Goal: Task Accomplishment & Management: Complete application form

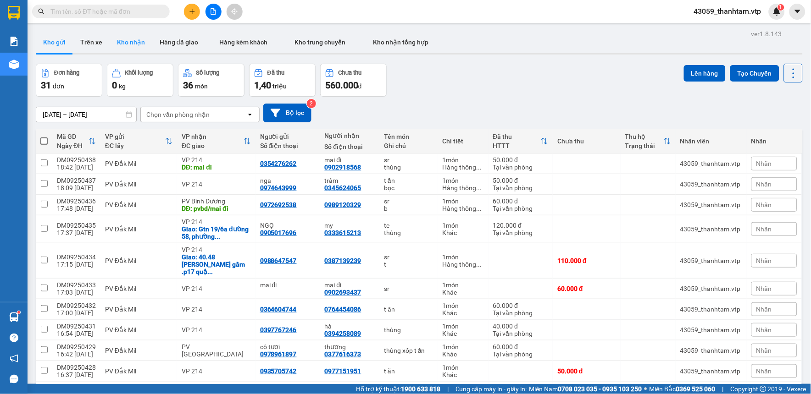
click at [138, 41] on button "Kho nhận" at bounding box center [131, 42] width 43 height 22
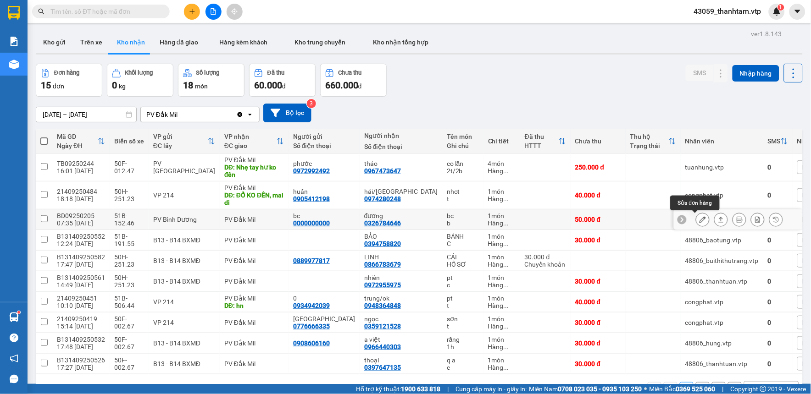
click at [699, 222] on icon at bounding box center [702, 219] width 6 height 6
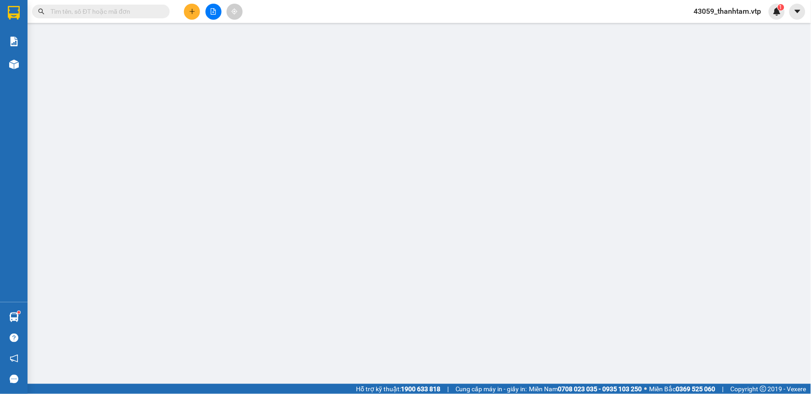
type input "0000000000"
type input "bc"
type input "0326784646"
type input "đương"
type input "50.000"
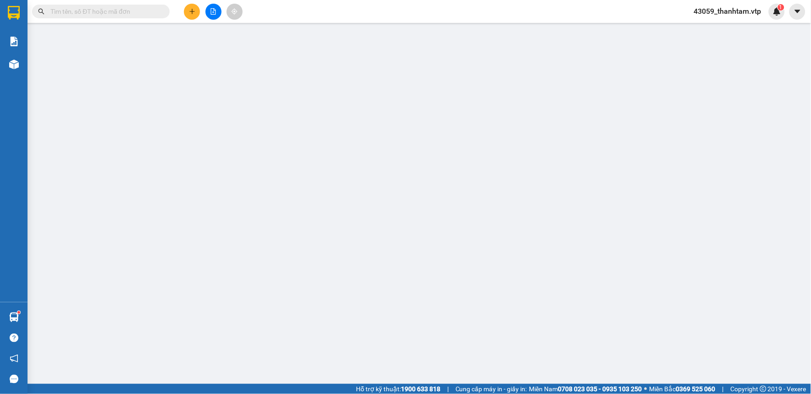
type input "50.000"
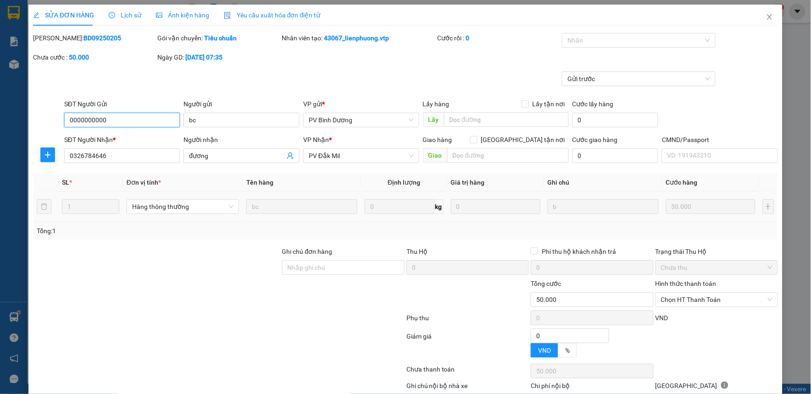
type input "2.500"
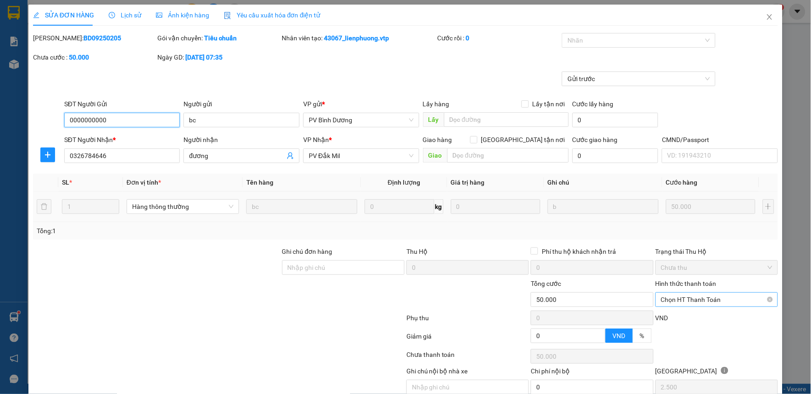
scroll to position [40, 0]
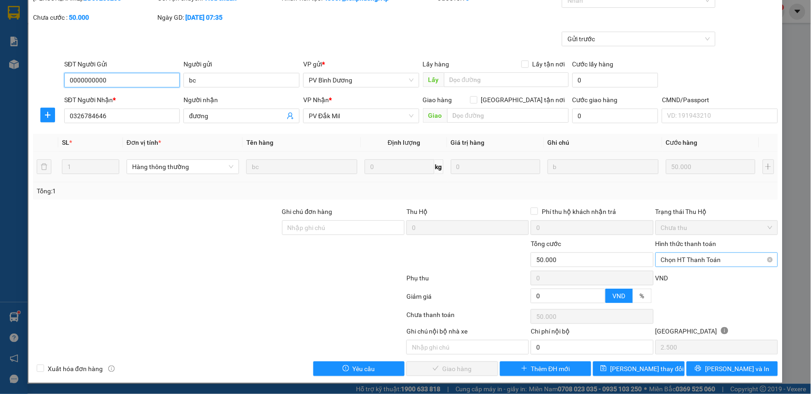
click at [685, 262] on span "Chọn HT Thanh Toán" at bounding box center [716, 260] width 111 height 14
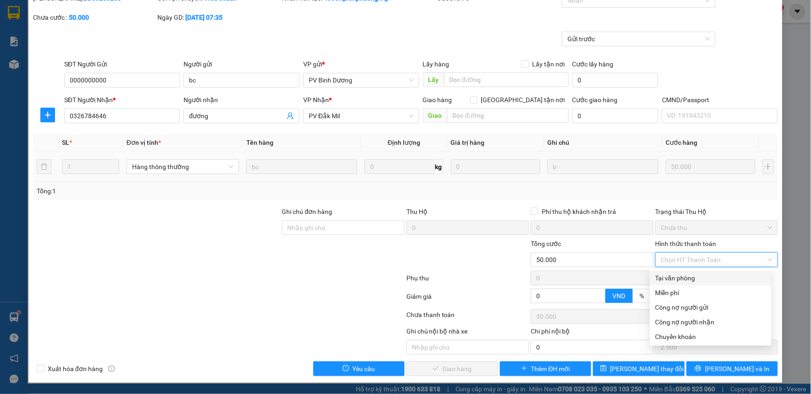
click at [688, 273] on div "Tại văn phòng" at bounding box center [710, 278] width 110 height 10
type input "0"
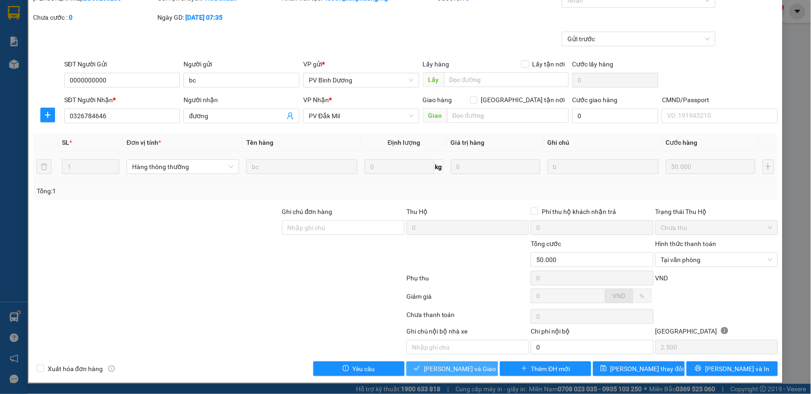
click at [466, 363] on button "[PERSON_NAME] và Giao hàng" at bounding box center [452, 369] width 92 height 15
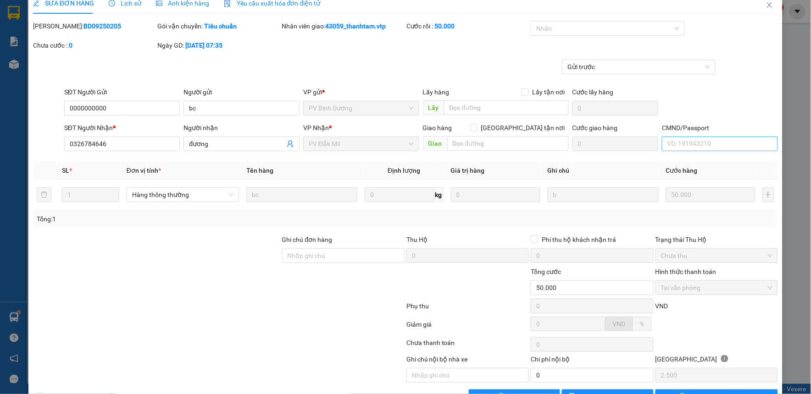
scroll to position [0, 0]
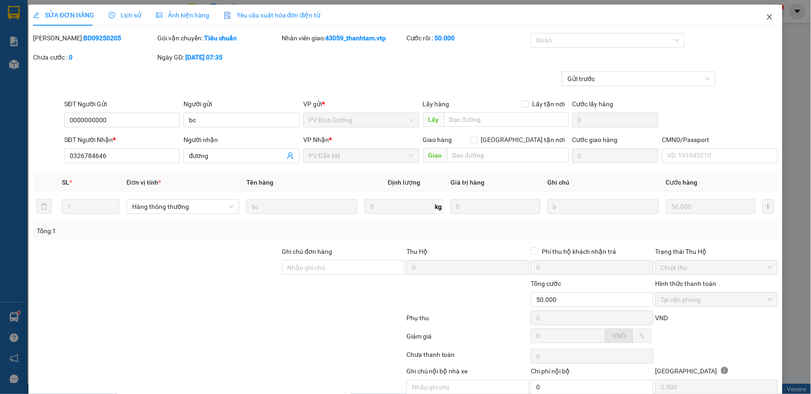
click at [766, 16] on icon "close" at bounding box center [769, 16] width 7 height 7
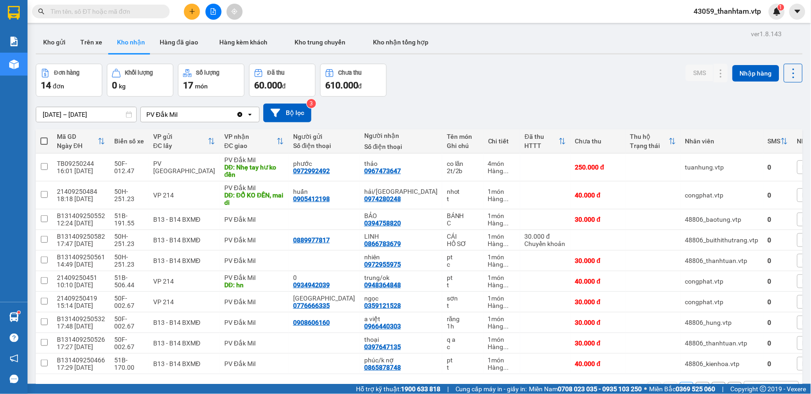
click at [550, 88] on div "Đơn hàng 14 đơn Khối lượng 0 kg Số lượng 17 món Đã thu 60.000 đ Chưa thu 610.00…" at bounding box center [419, 80] width 767 height 33
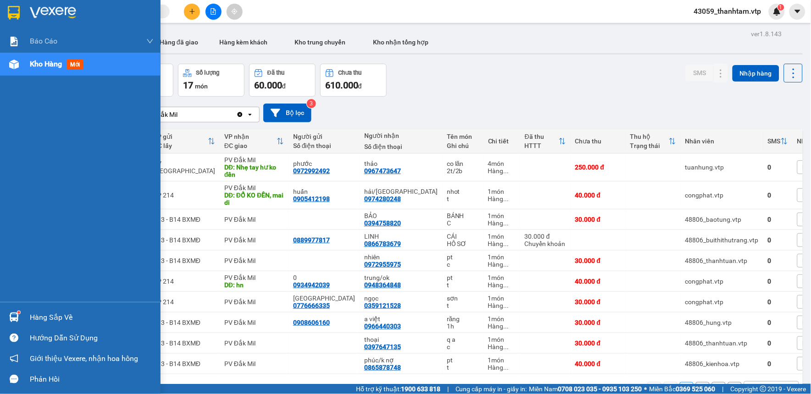
click at [22, 315] on div "Hàng sắp về" at bounding box center [80, 317] width 160 height 21
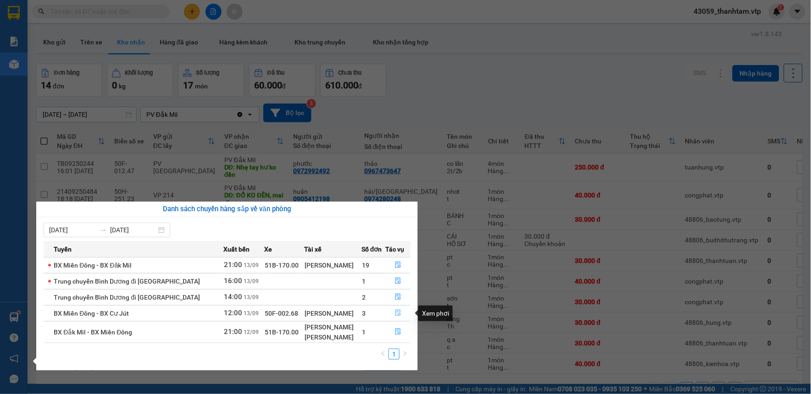
click at [391, 315] on button "button" at bounding box center [398, 313] width 24 height 15
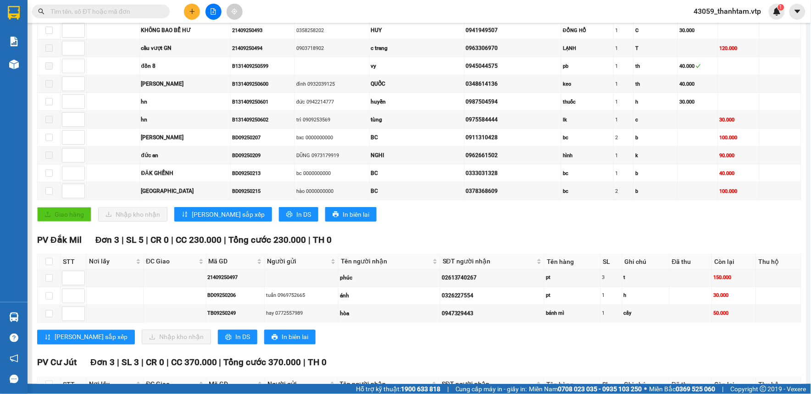
scroll to position [305, 0]
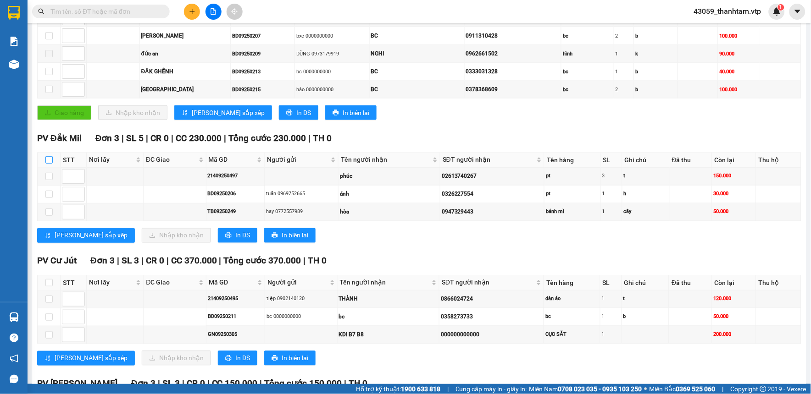
click at [51, 160] on input "checkbox" at bounding box center [48, 159] width 7 height 7
checkbox input "true"
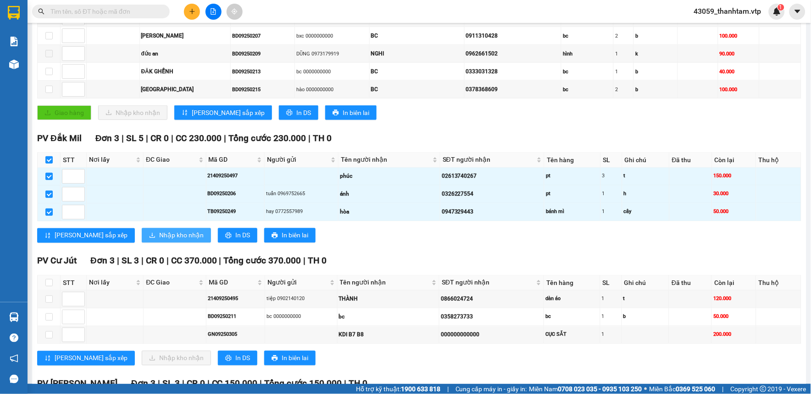
click at [159, 238] on span "Nhập kho nhận" at bounding box center [181, 236] width 44 height 10
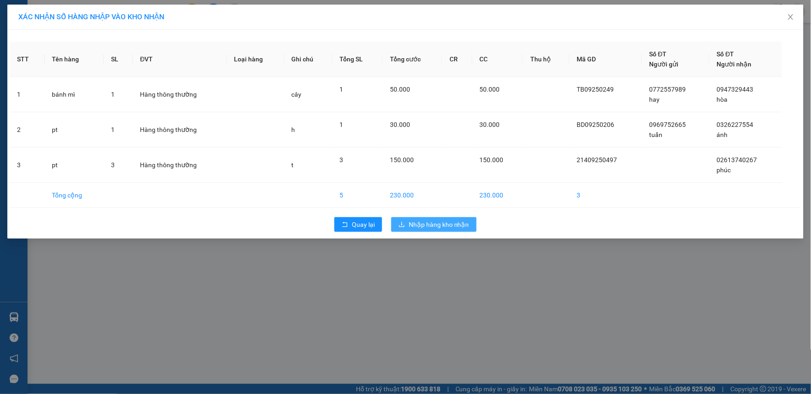
click at [423, 223] on span "Nhập hàng kho nhận" at bounding box center [438, 225] width 61 height 10
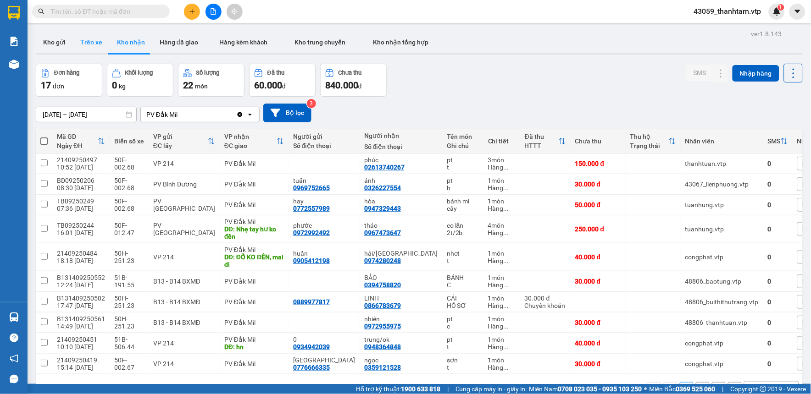
click at [85, 48] on button "Trên xe" at bounding box center [91, 42] width 37 height 22
type input "[DATE] – [DATE]"
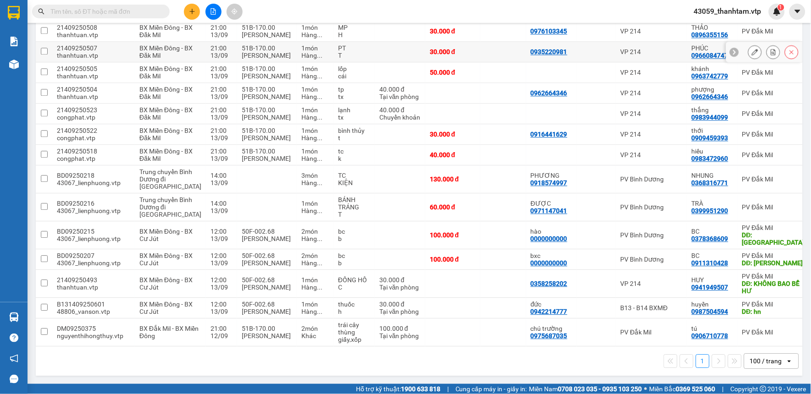
scroll to position [681, 0]
click at [45, 231] on input "checkbox" at bounding box center [44, 234] width 7 height 7
checkbox input "true"
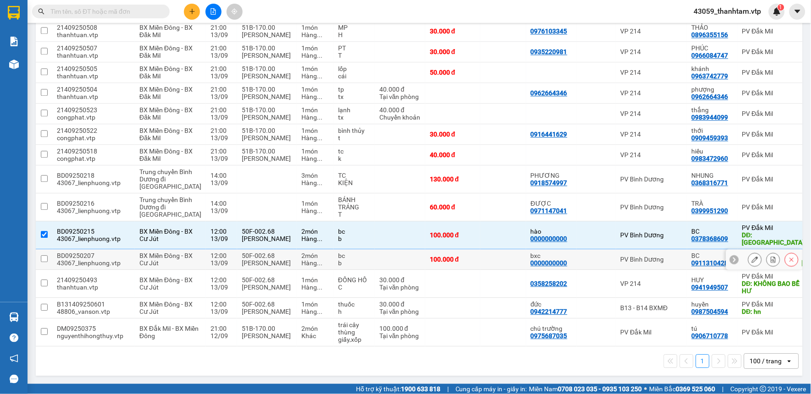
click at [44, 255] on input "checkbox" at bounding box center [44, 258] width 7 height 7
checkbox input "true"
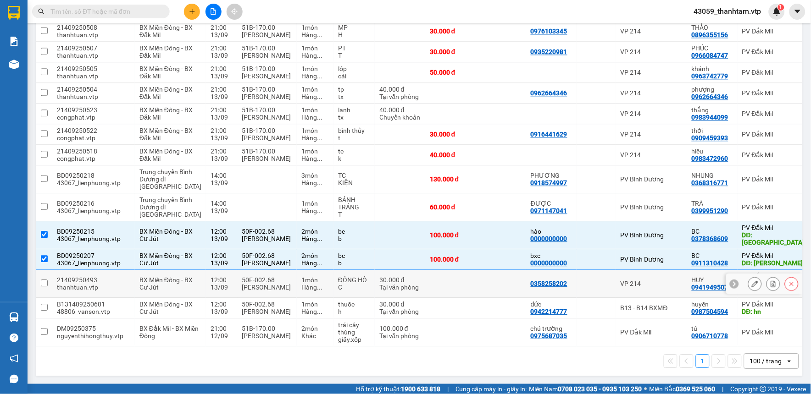
click at [42, 280] on input "checkbox" at bounding box center [44, 283] width 7 height 7
checkbox input "true"
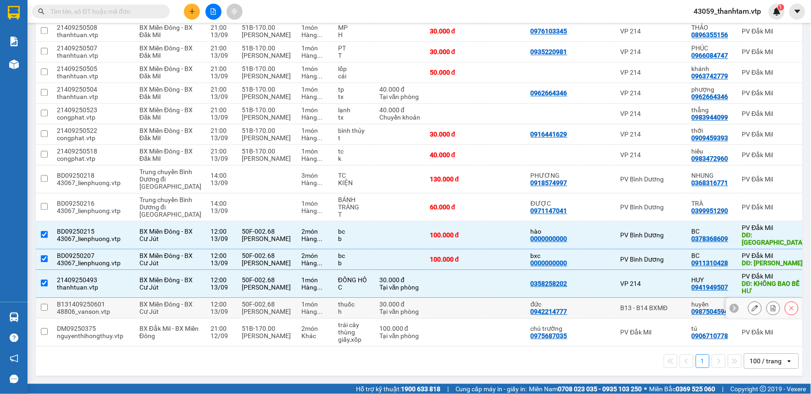
click at [44, 304] on input "checkbox" at bounding box center [44, 307] width 7 height 7
checkbox input "true"
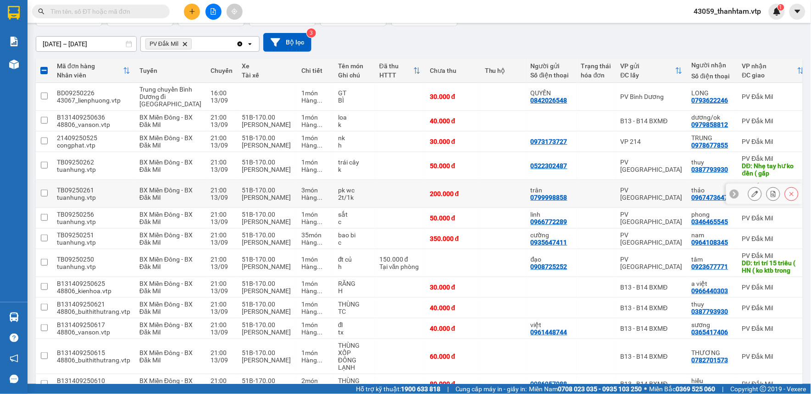
scroll to position [0, 0]
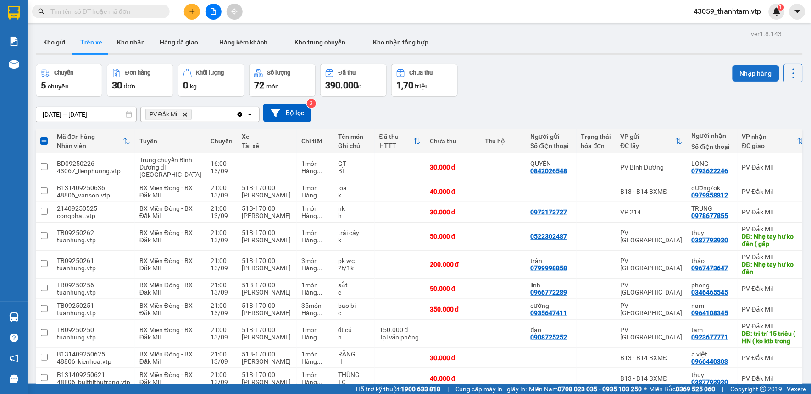
click at [748, 66] on button "Nhập hàng" at bounding box center [755, 73] width 47 height 17
checkbox input "false"
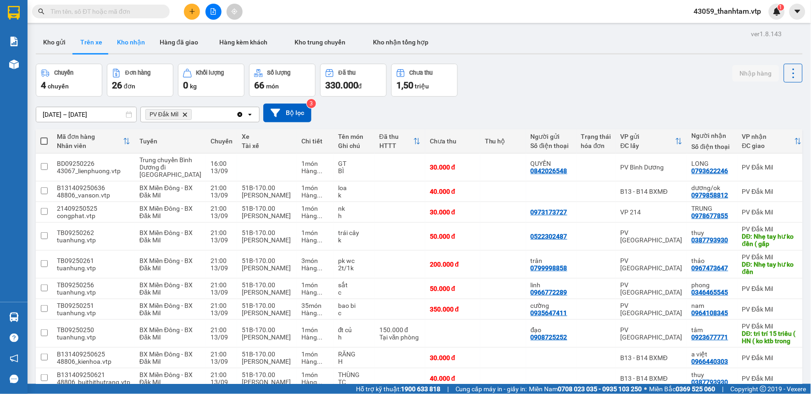
click at [125, 40] on button "Kho nhận" at bounding box center [131, 42] width 43 height 22
type input "[DATE] – [DATE]"
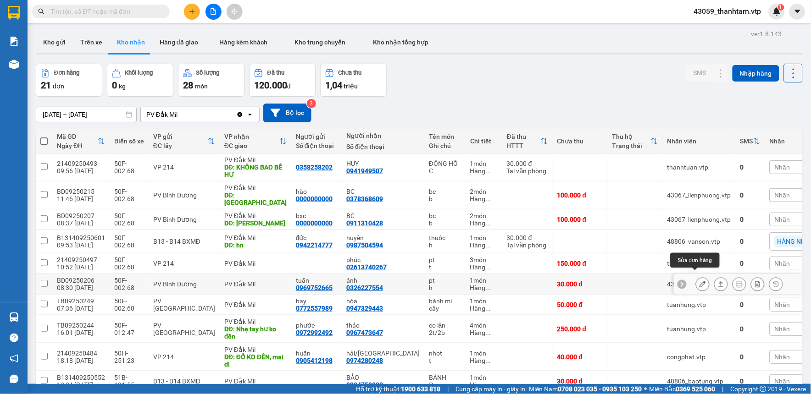
click at [699, 281] on icon at bounding box center [702, 284] width 6 height 6
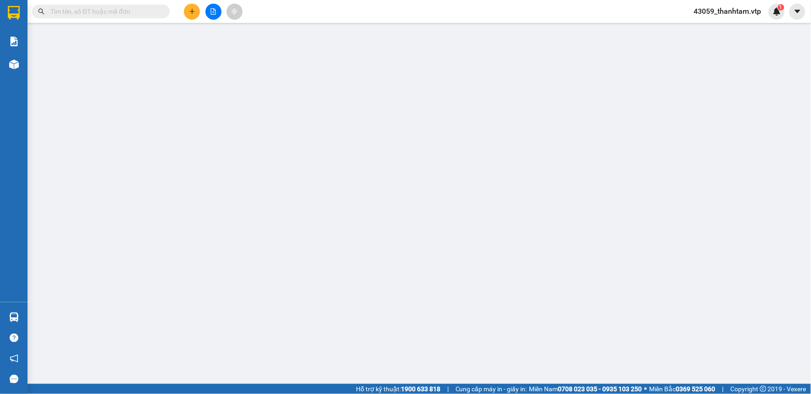
type input "0969752665"
type input "tuấn"
type input "0326227554"
type input "ánh"
type input "30.000"
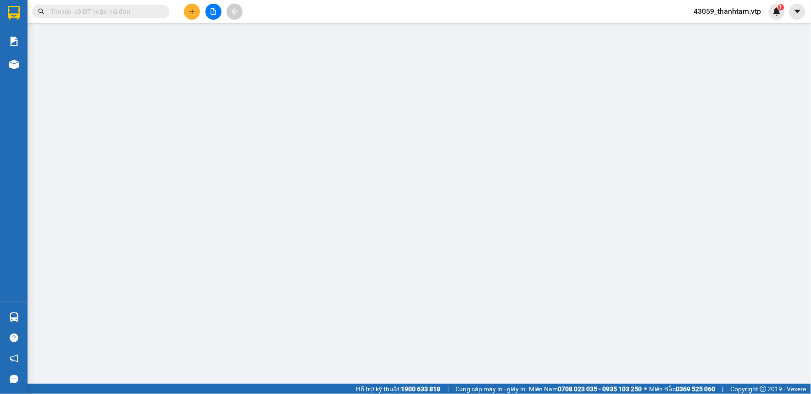
type input "30.000"
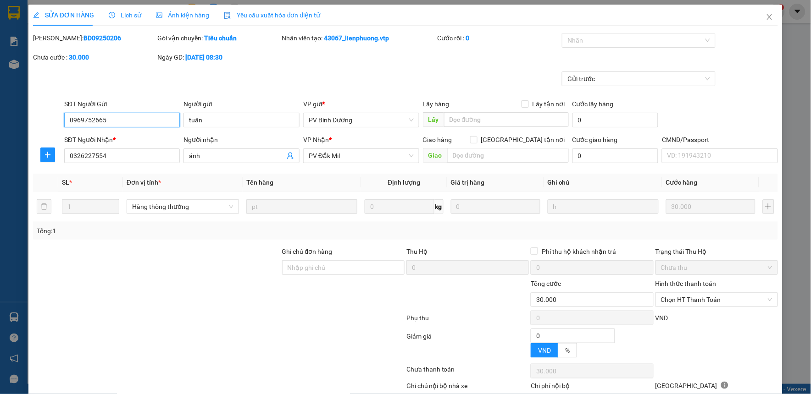
type input "1.500"
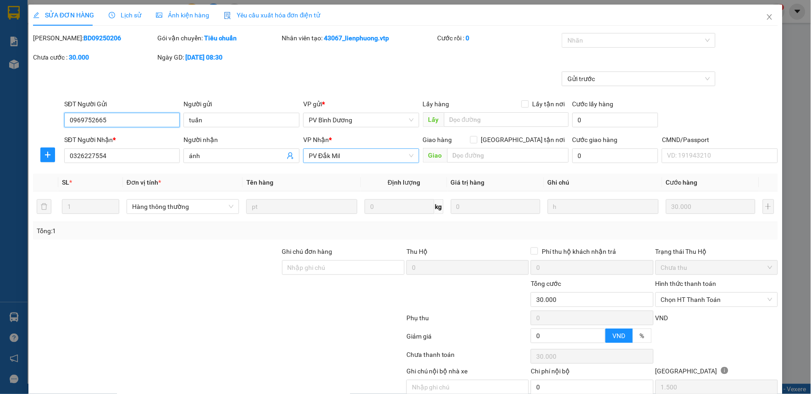
click at [345, 156] on span "PV Đắk Mil" at bounding box center [361, 156] width 105 height 14
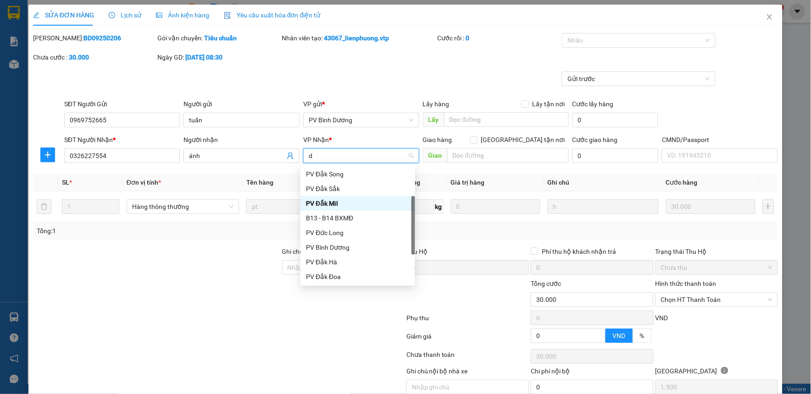
type input "da"
click at [355, 187] on div "PV Đắk Sắk" at bounding box center [358, 189] width 104 height 10
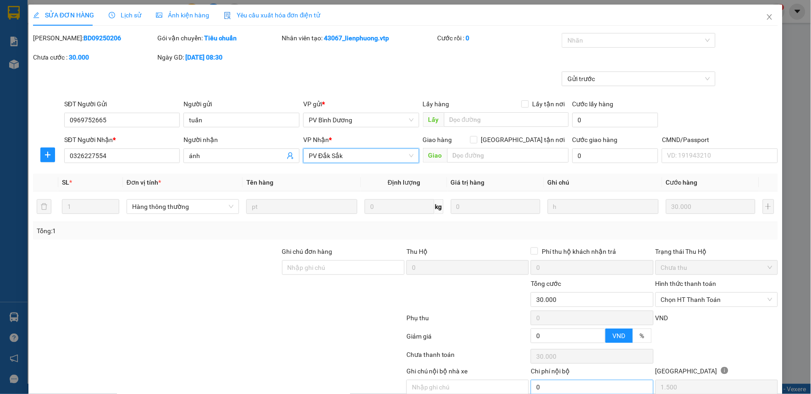
scroll to position [40, 0]
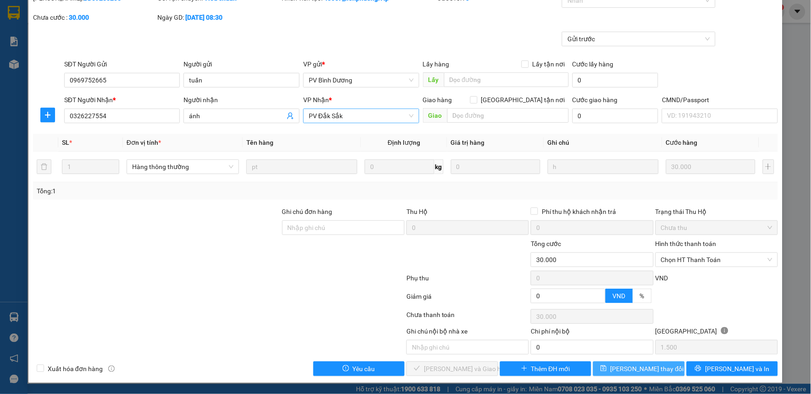
click at [619, 371] on button "[PERSON_NAME] thay đổi" at bounding box center [639, 369] width 92 height 15
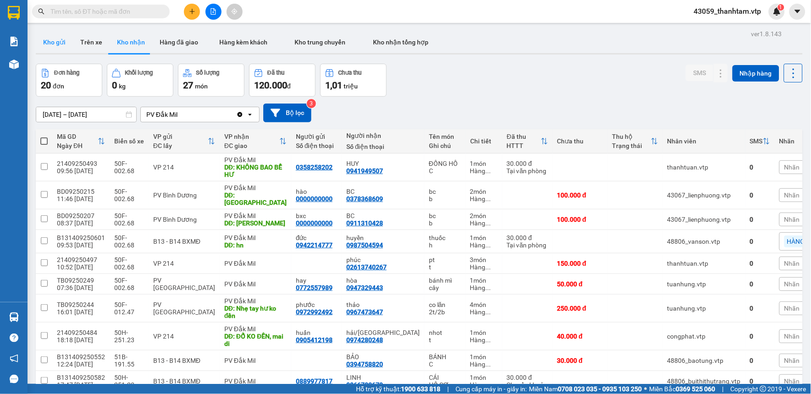
click at [48, 47] on button "Kho gửi" at bounding box center [54, 42] width 37 height 22
